Goal: Find contact information: Find contact information

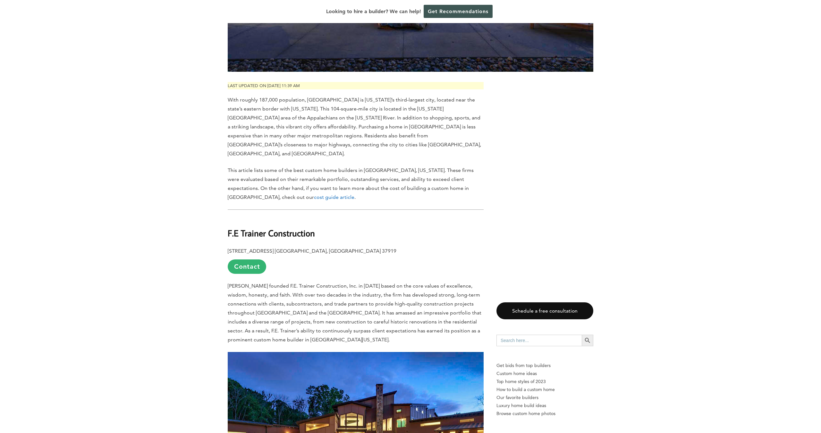
scroll to position [340, 0]
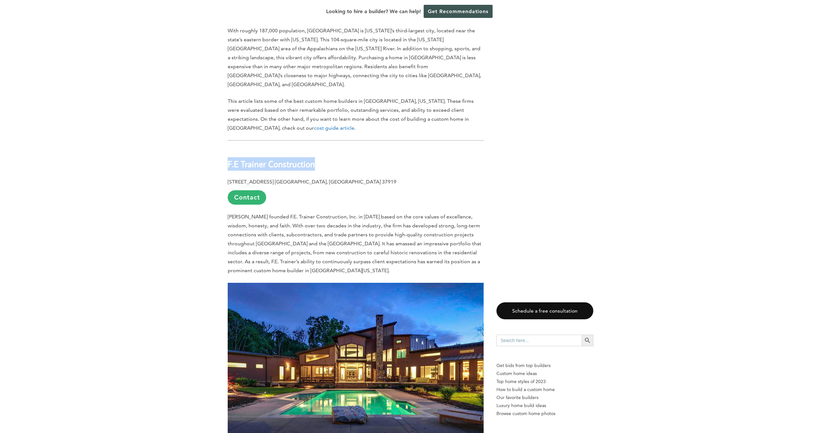
drag, startPoint x: 315, startPoint y: 142, endPoint x: 229, endPoint y: 135, distance: 86.2
click at [229, 148] on h2 "F.E Trainer Construction" at bounding box center [356, 159] width 256 height 22
click at [240, 190] on link "Contact" at bounding box center [247, 197] width 38 height 14
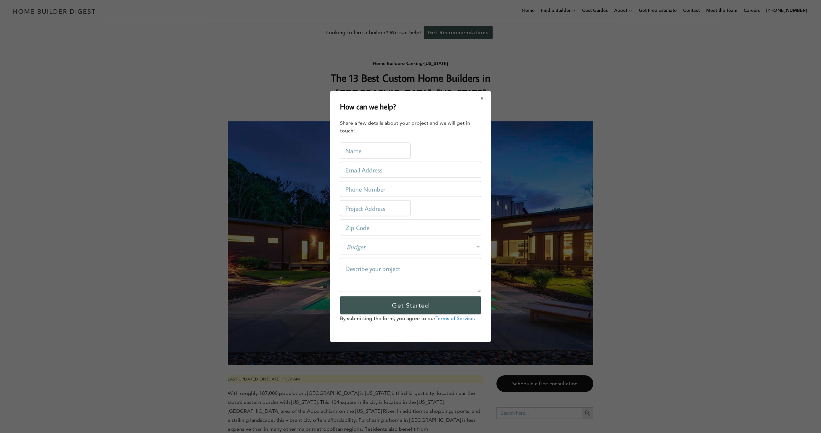
scroll to position [0, 0]
click at [264, 132] on div "How can we help? Share a few details about your project and we will get in touc…" at bounding box center [410, 216] width 821 height 433
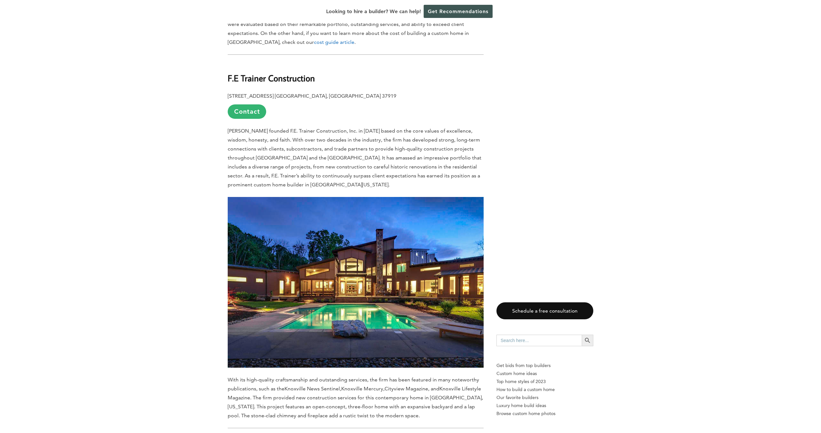
scroll to position [411, 0]
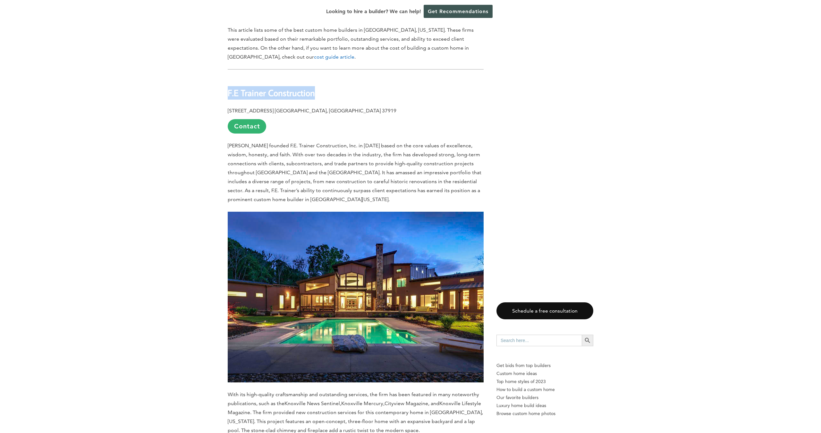
drag, startPoint x: 316, startPoint y: 69, endPoint x: 224, endPoint y: 69, distance: 92.3
copy b "F.E Trainer Construction"
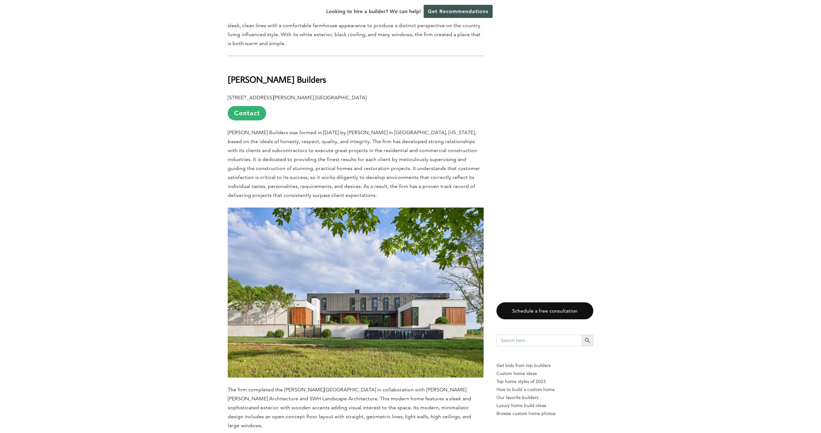
scroll to position [3776, 0]
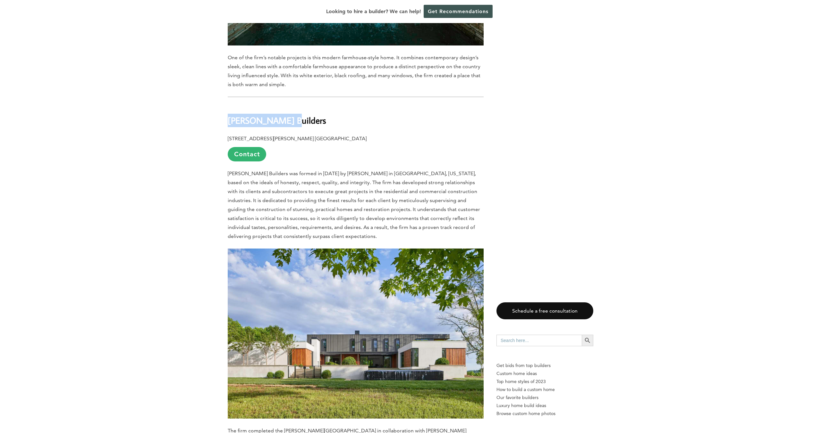
drag, startPoint x: 280, startPoint y: 54, endPoint x: 226, endPoint y: 50, distance: 54.9
copy b "[PERSON_NAME] Builders"
